Goal: Check status: Verify the current state of an ongoing process or item

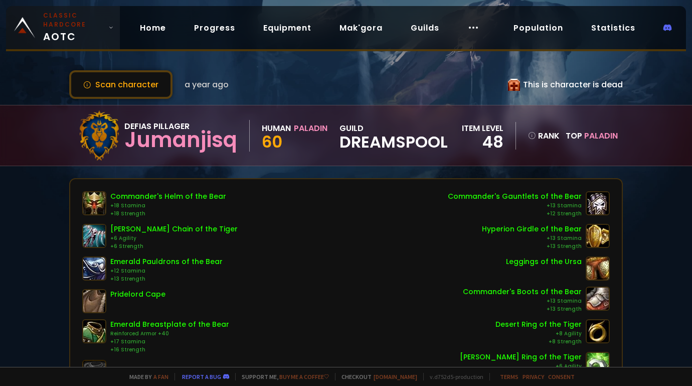
click at [99, 35] on span "Classic Hardcore AOTC" at bounding box center [73, 27] width 61 height 33
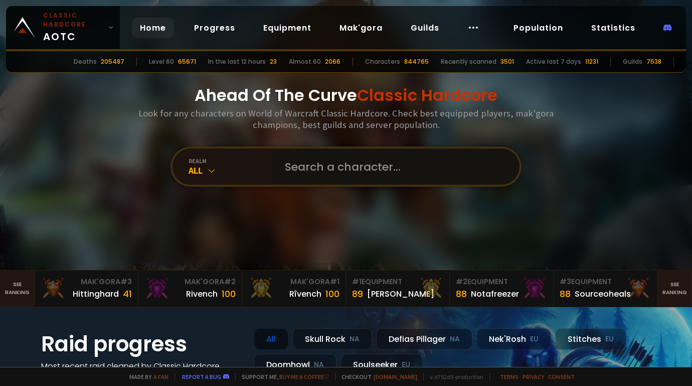
click at [344, 173] on input "text" at bounding box center [393, 166] width 229 height 36
type input "evilcrim"
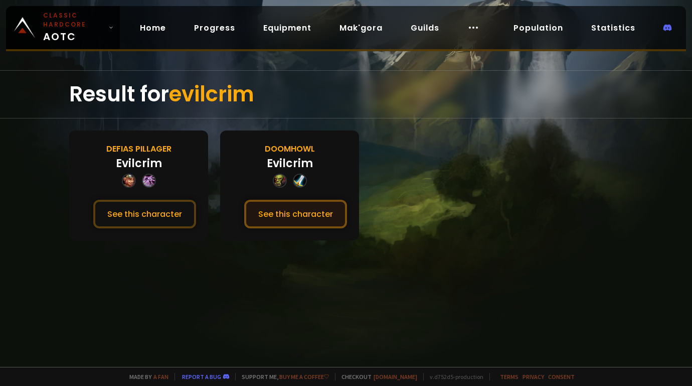
click at [309, 210] on button "See this character" at bounding box center [295, 214] width 103 height 29
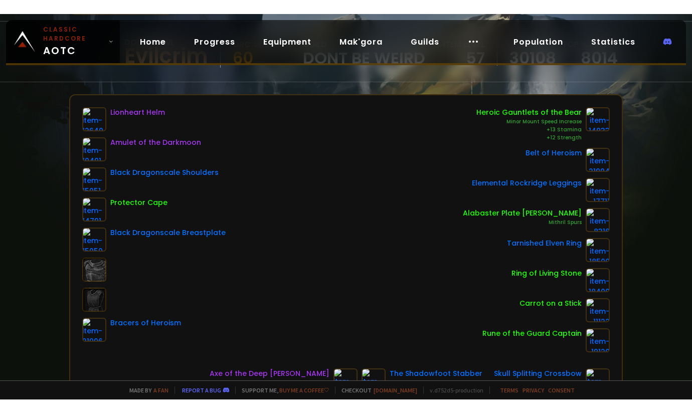
scroll to position [100, 0]
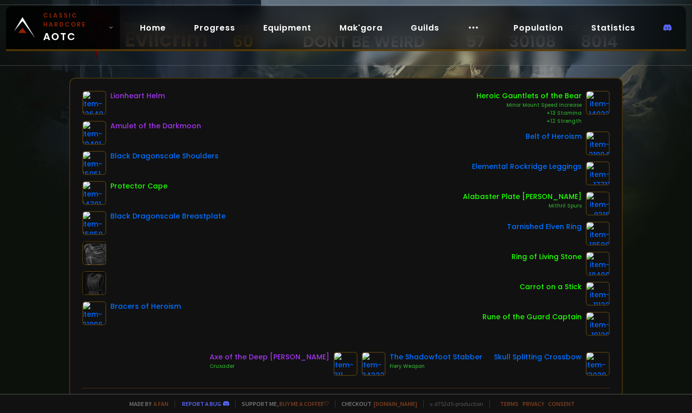
click at [13, 86] on div "Scan character a few seconds ago Doomhowl Evilcrim Orc Warrior 60 guild Dont Be…" at bounding box center [346, 197] width 692 height 394
